Goal: Information Seeking & Learning: Learn about a topic

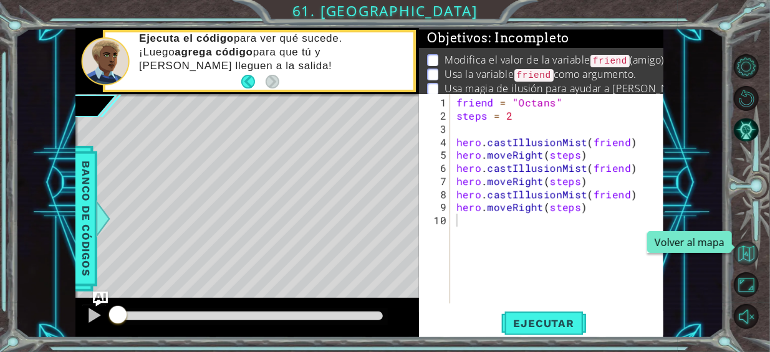
click at [745, 244] on button "Volver al mapa" at bounding box center [746, 253] width 25 height 25
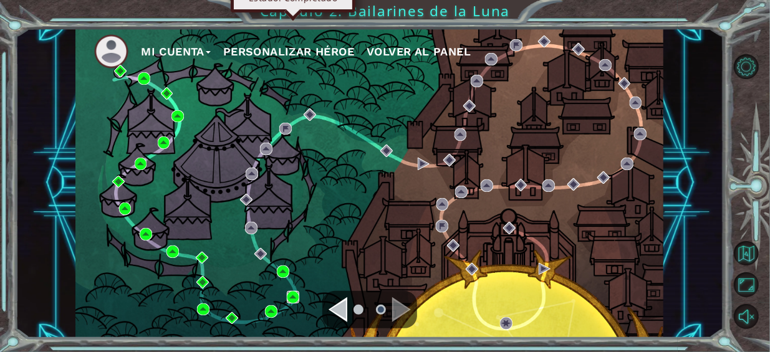
click at [291, 294] on img at bounding box center [293, 297] width 12 height 12
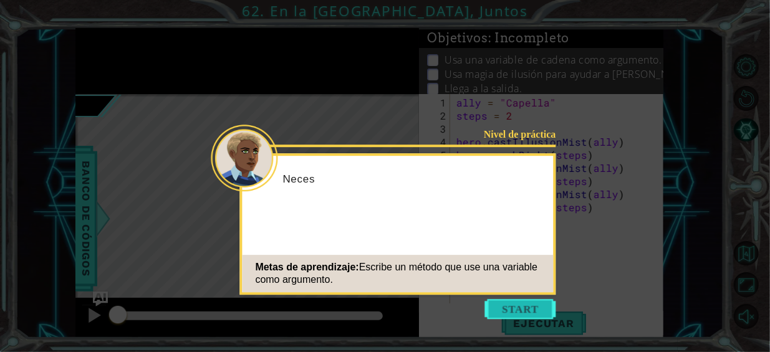
click at [503, 302] on button "Start" at bounding box center [520, 309] width 71 height 20
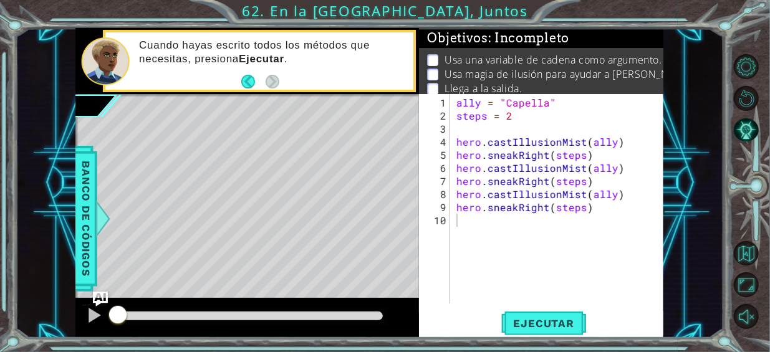
click at [673, 86] on div "1 ההההההההההההההההההההההההההההההההההההההההההההההההההההההההההההההההההההההההההההה…" at bounding box center [370, 183] width 708 height 310
click at [755, 249] on button "Volver al mapa" at bounding box center [746, 253] width 25 height 25
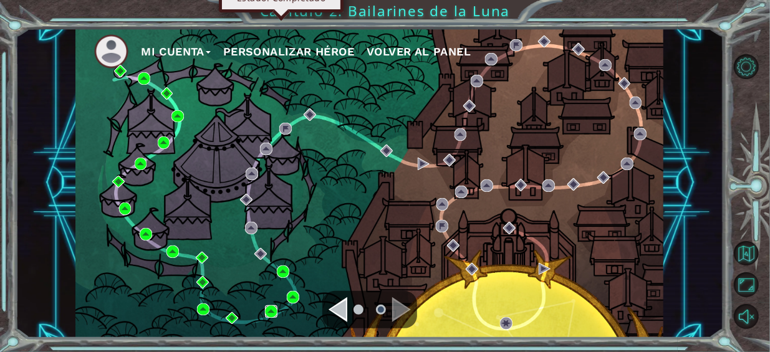
click at [274, 311] on img at bounding box center [271, 312] width 12 height 12
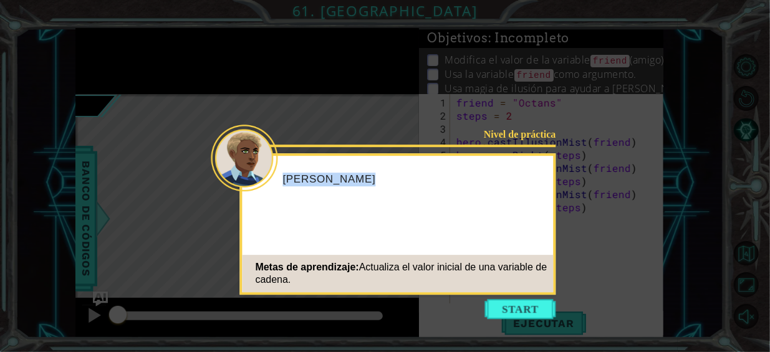
click at [425, 295] on div "Nivel de práctica Debes ayu Metas de aprendizaje: Actualiza el valor inicial de…" at bounding box center [398, 224] width 316 height 142
click at [501, 311] on button "Start" at bounding box center [520, 309] width 71 height 20
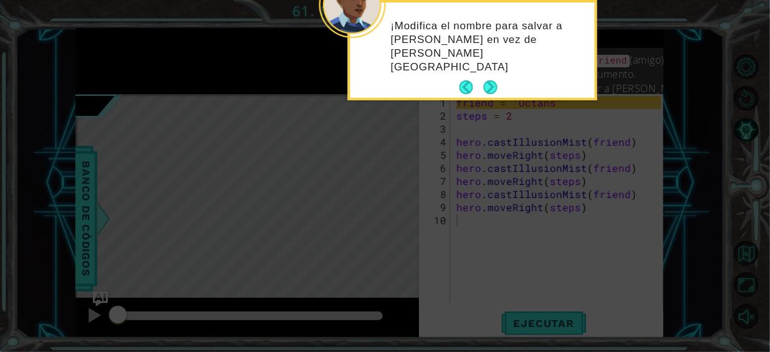
click at [430, 239] on icon at bounding box center [385, 176] width 770 height 352
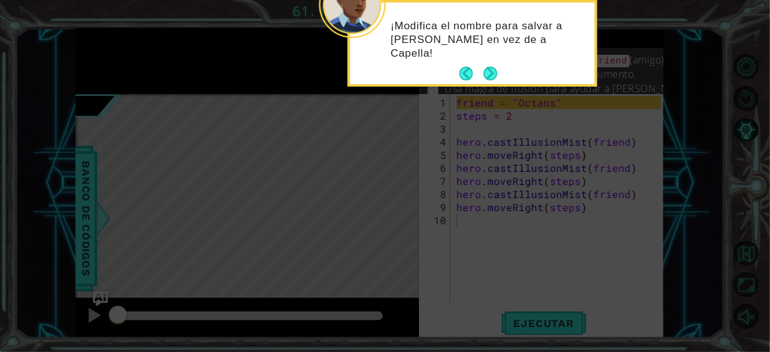
drag, startPoint x: 430, startPoint y: 239, endPoint x: 507, endPoint y: 89, distance: 169.0
click at [500, 105] on icon at bounding box center [385, 176] width 770 height 352
click at [506, 64] on div "¡Modifica el nombre para salvar a [PERSON_NAME] en vez de a Capella!" at bounding box center [472, 45] width 244 height 77
click at [495, 69] on button "Next" at bounding box center [490, 74] width 15 height 15
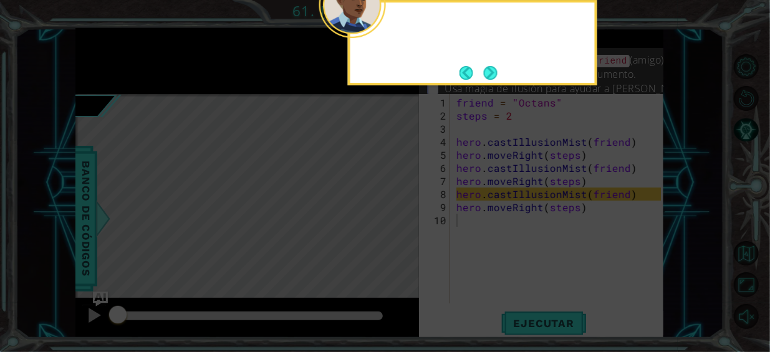
click at [495, 70] on button "Next" at bounding box center [491, 73] width 14 height 14
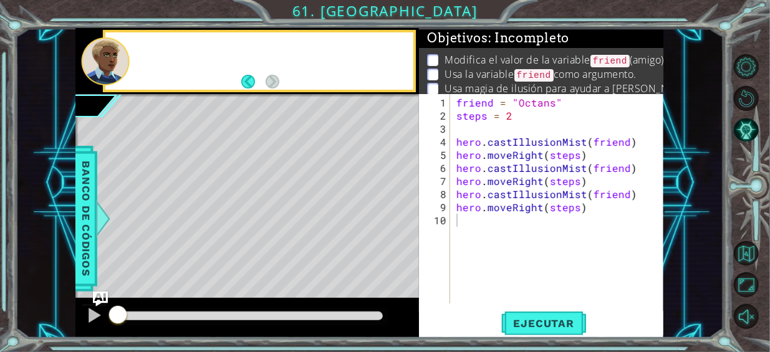
click at [495, 70] on p "Usa la variable friend como argumento." at bounding box center [541, 74] width 192 height 15
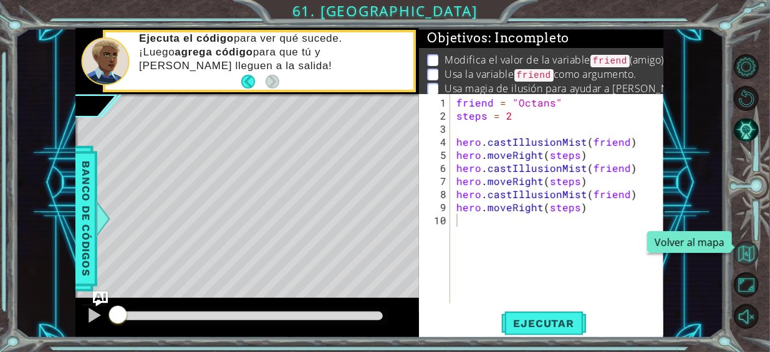
click at [756, 252] on button "Volver al mapa" at bounding box center [746, 253] width 25 height 25
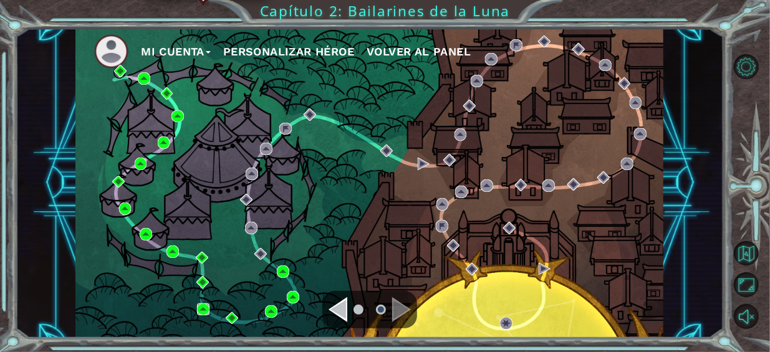
click at [208, 314] on img at bounding box center [203, 310] width 12 height 12
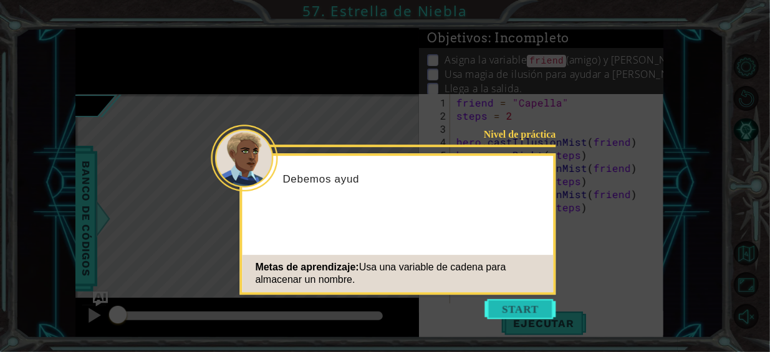
click at [487, 317] on button "Start" at bounding box center [520, 309] width 71 height 20
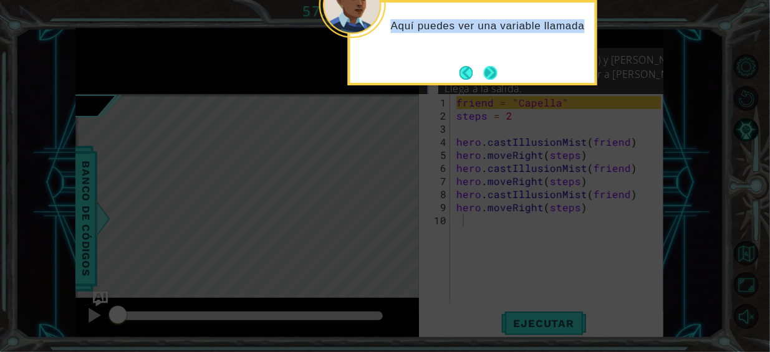
click at [492, 62] on div "Aquí puedes ver una variable llamada" at bounding box center [472, 42] width 249 height 85
click at [499, 69] on div "Aquí puedes ver una variable llamada friend (amigo) a la" at bounding box center [472, 39] width 244 height 64
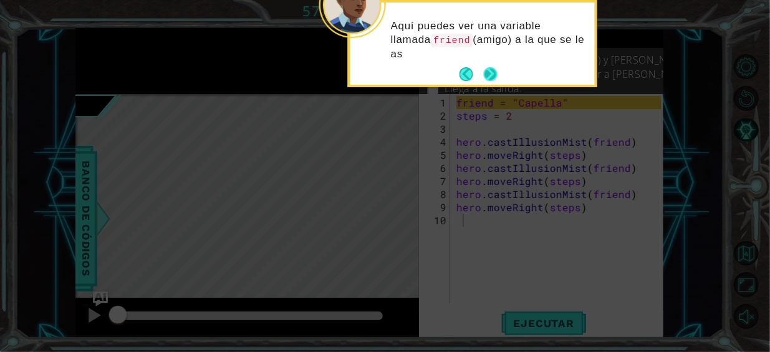
click at [495, 69] on button "Next" at bounding box center [490, 74] width 14 height 14
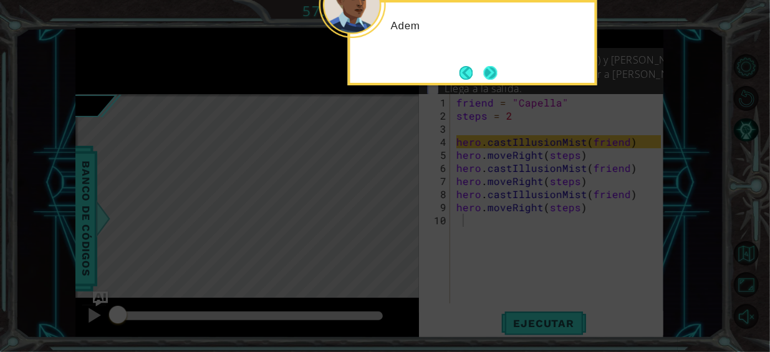
click at [496, 69] on button "Next" at bounding box center [491, 73] width 14 height 14
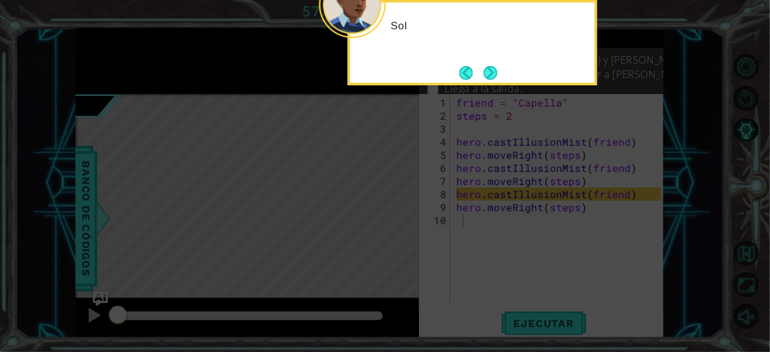
click at [497, 69] on button "Next" at bounding box center [490, 72] width 14 height 14
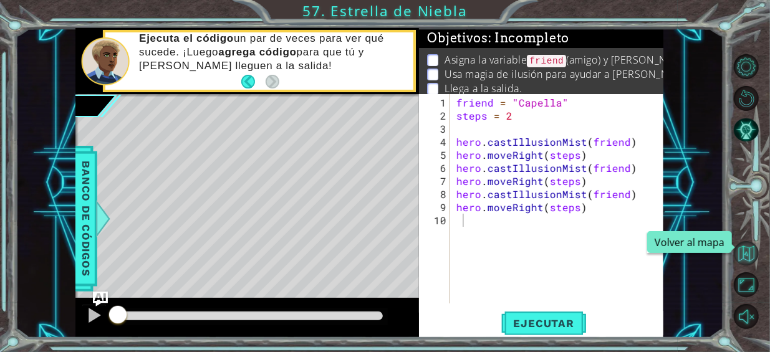
click at [749, 257] on button "Volver al mapa" at bounding box center [746, 253] width 25 height 25
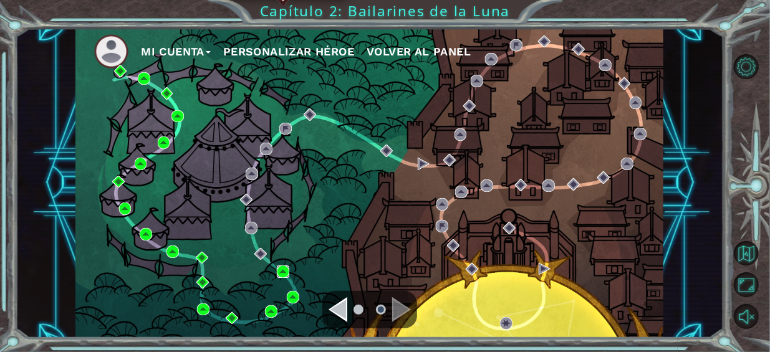
click at [281, 270] on img at bounding box center [283, 272] width 12 height 12
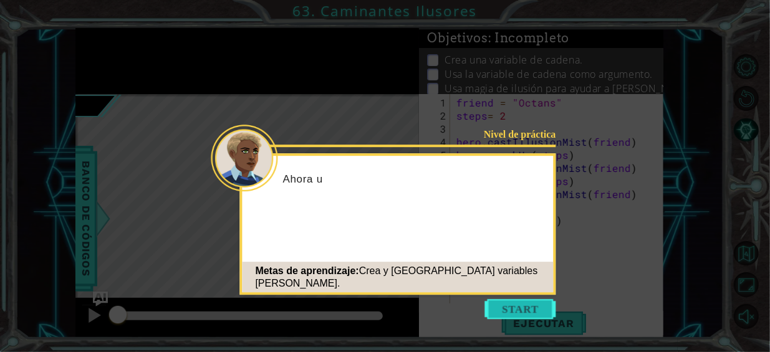
click at [530, 311] on button "Start" at bounding box center [520, 309] width 71 height 20
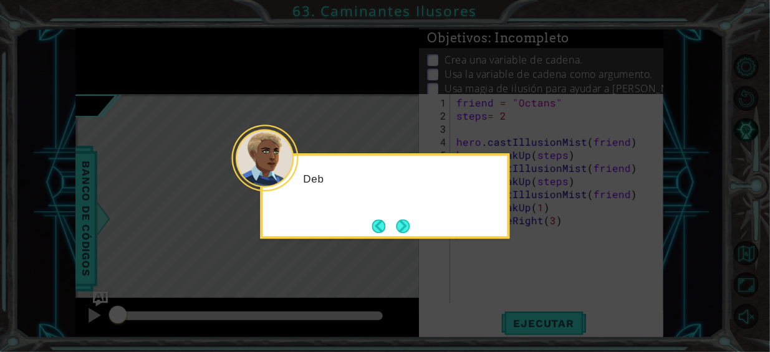
click at [530, 311] on icon at bounding box center [385, 176] width 770 height 352
click at [437, 234] on div "Deberás a" at bounding box center [385, 195] width 249 height 85
